Goal: Navigation & Orientation: Understand site structure

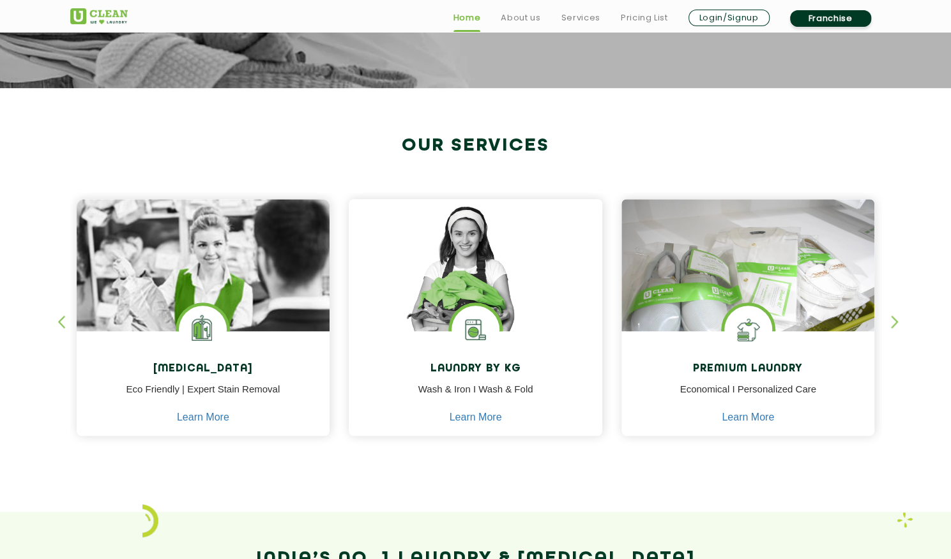
scroll to position [428, 0]
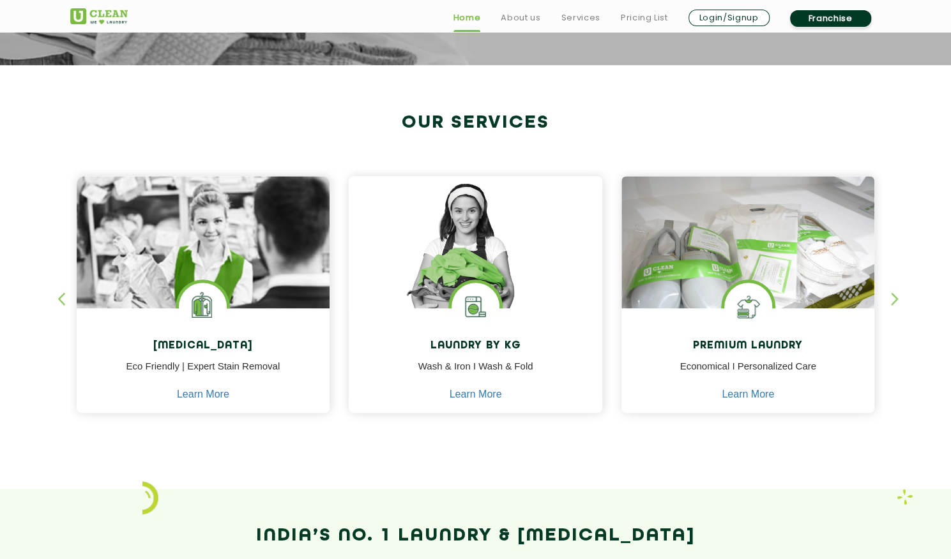
drag, startPoint x: 959, startPoint y: 67, endPoint x: 960, endPoint y: 123, distance: 56.2
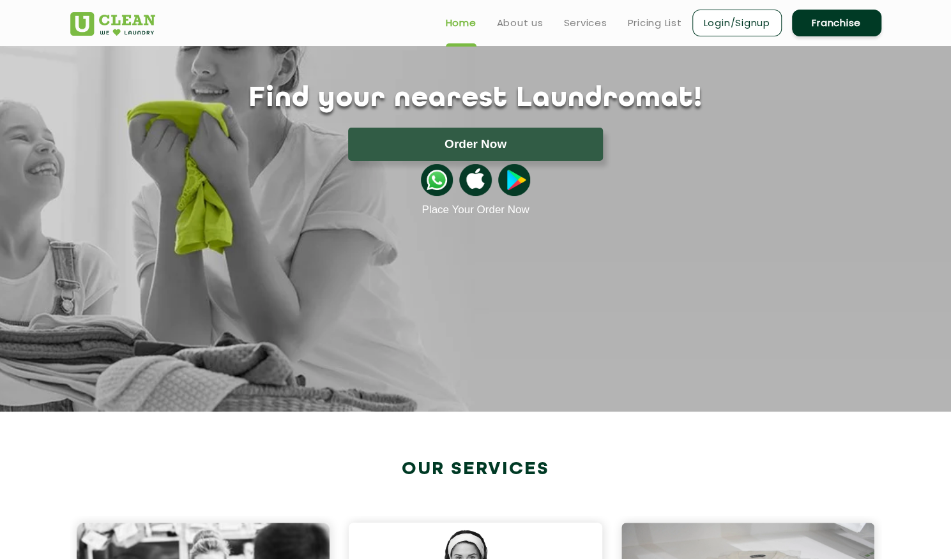
scroll to position [65, 0]
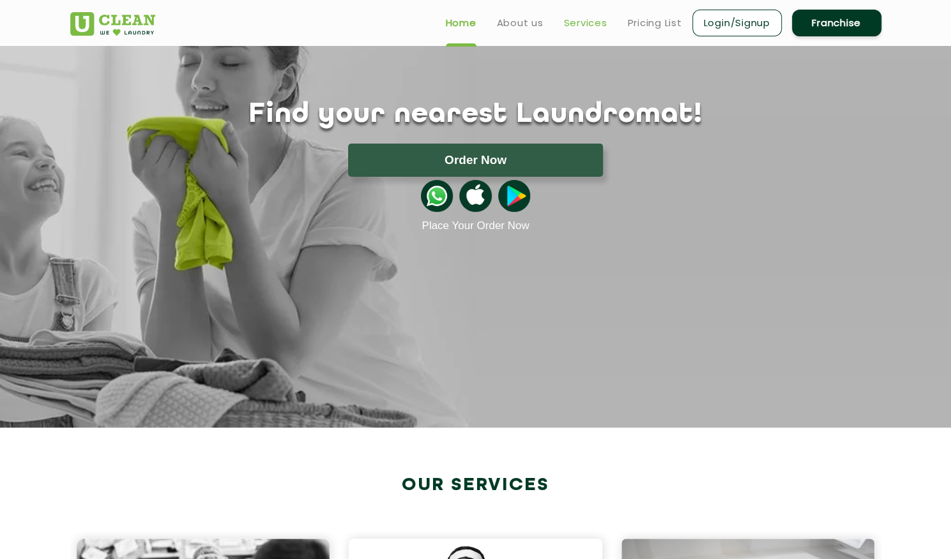
click at [590, 22] on link "Services" at bounding box center [585, 22] width 43 height 15
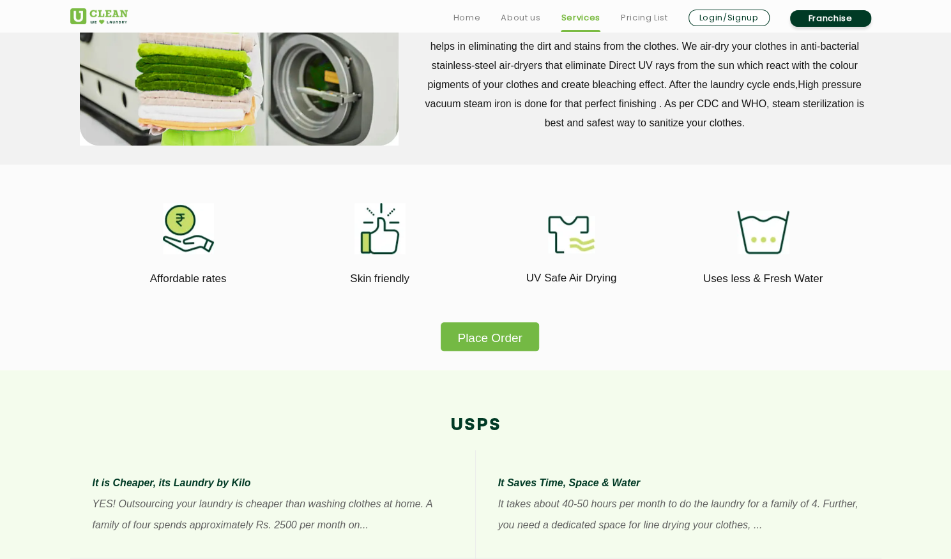
scroll to position [626, 0]
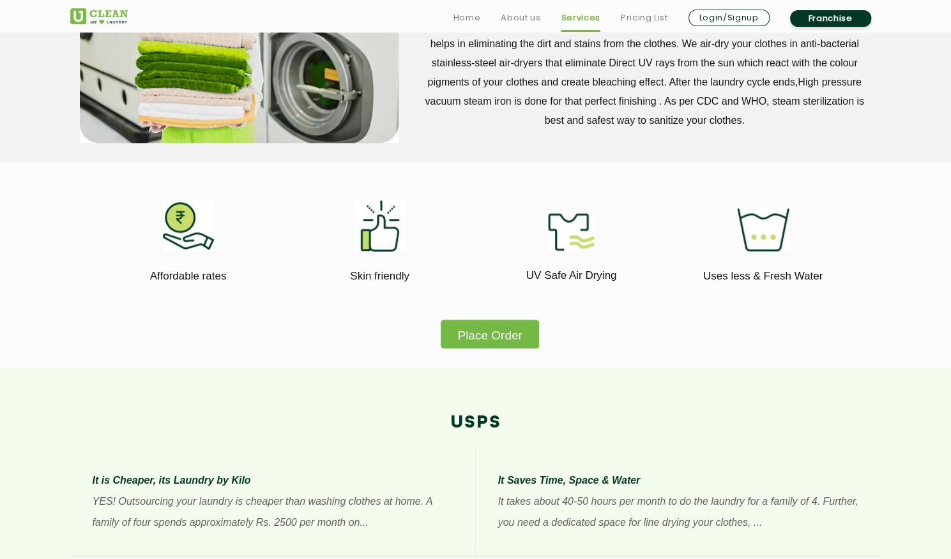
click at [839, 17] on link "Franchise" at bounding box center [830, 18] width 81 height 17
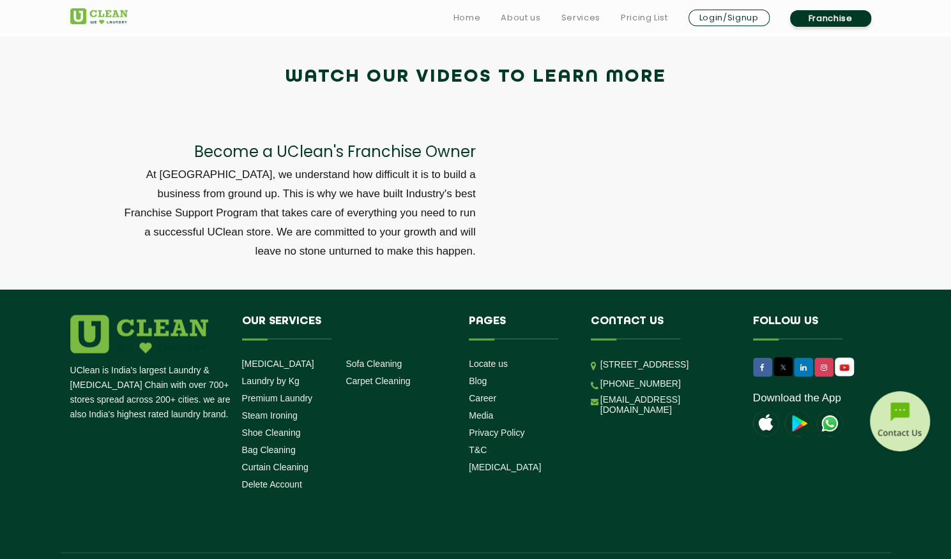
scroll to position [4256, 0]
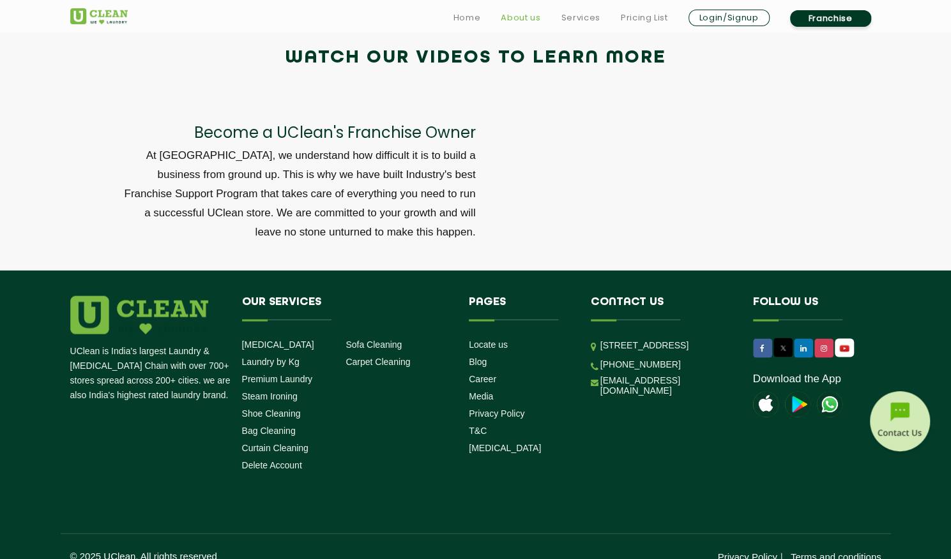
click at [514, 21] on link "About us" at bounding box center [520, 17] width 40 height 15
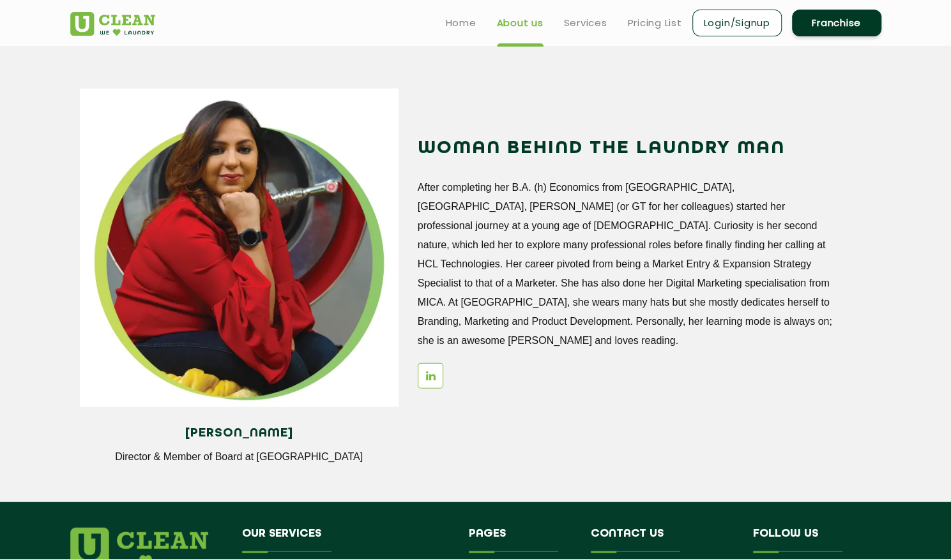
scroll to position [1384, 0]
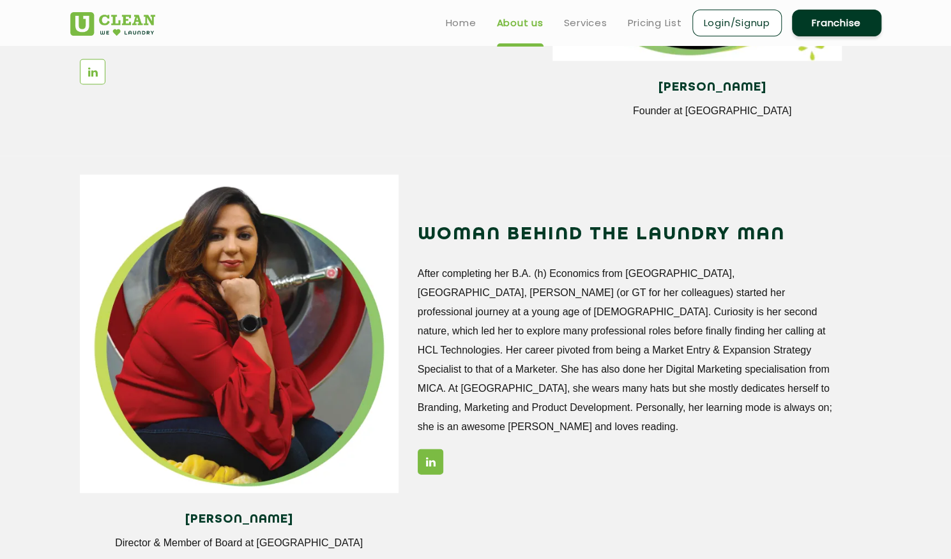
click at [434, 456] on icon at bounding box center [431, 461] width 10 height 11
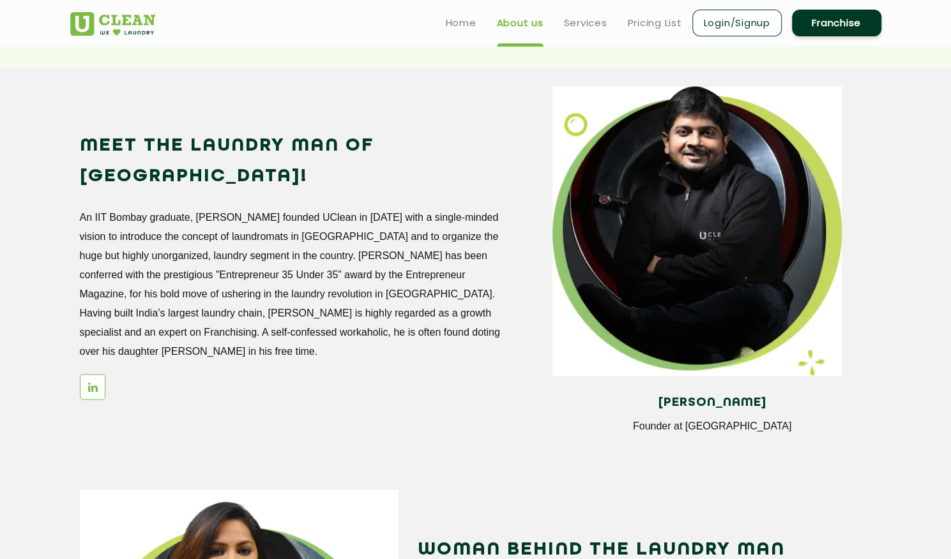
scroll to position [1054, 0]
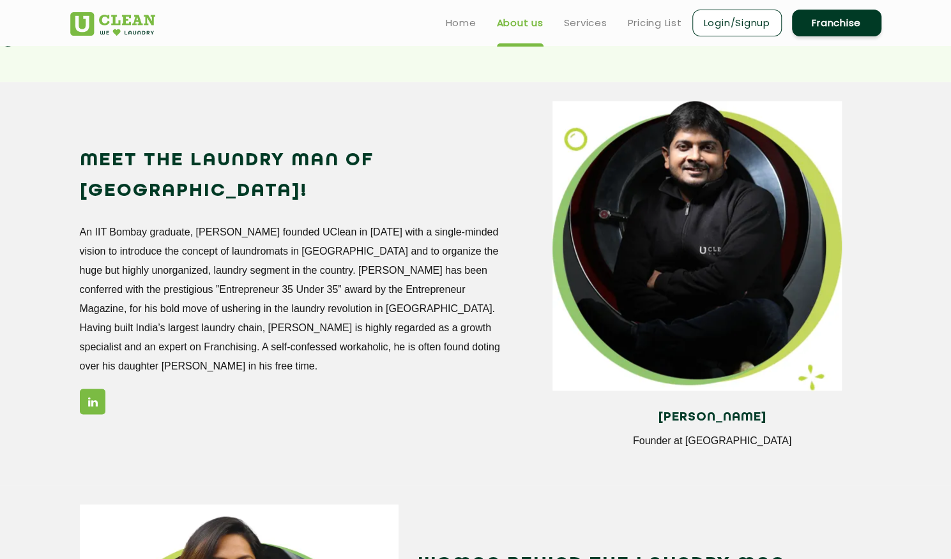
click at [93, 396] on icon at bounding box center [93, 401] width 10 height 11
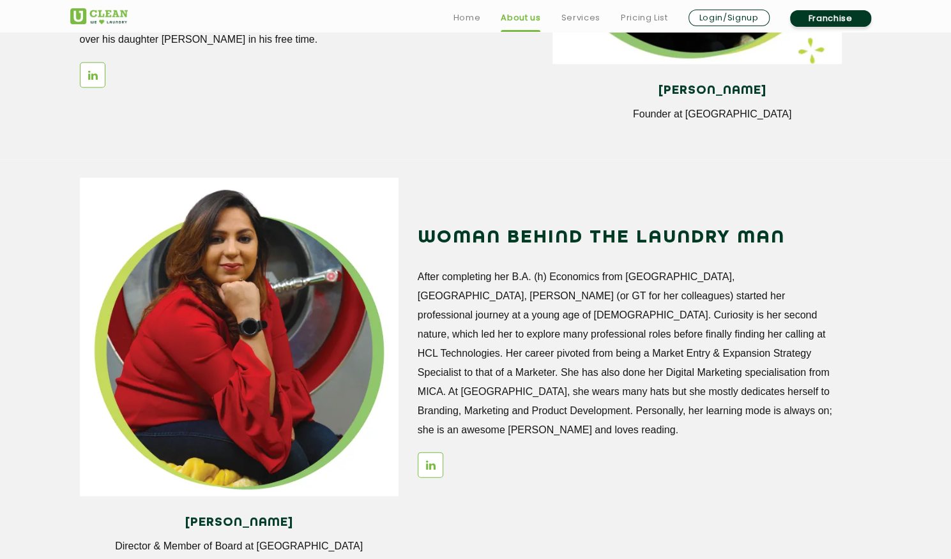
scroll to position [1388, 0]
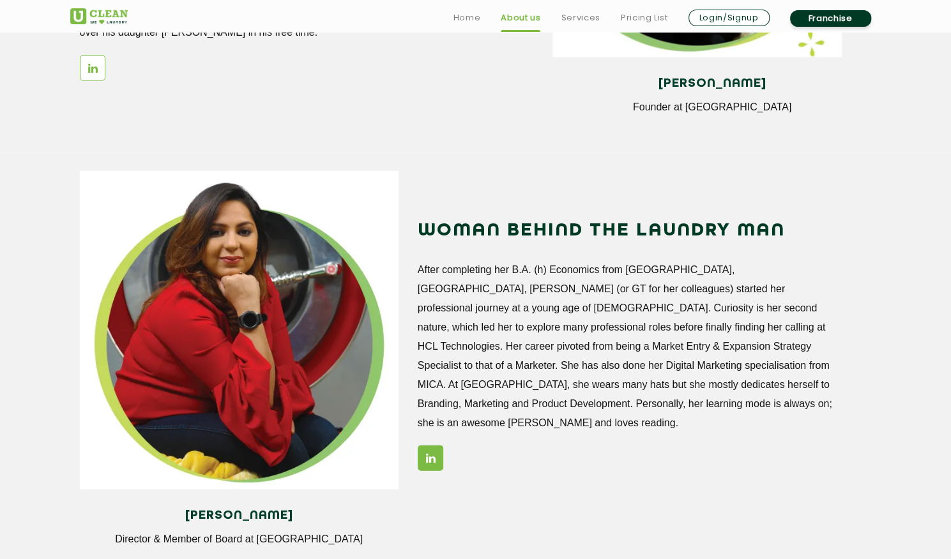
click at [430, 449] on link at bounding box center [431, 458] width 26 height 26
